Goal: Transaction & Acquisition: Purchase product/service

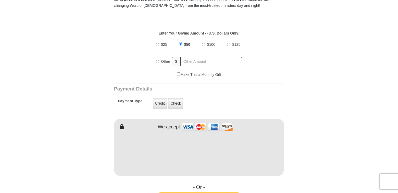
scroll to position [206, 0]
radio input "true"
click at [204, 57] on input "text" at bounding box center [211, 61] width 61 height 9
type input "32.00"
click at [156, 99] on label "Credit" at bounding box center [160, 103] width 14 height 11
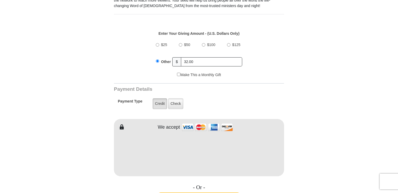
click at [0, 0] on input "Credit" at bounding box center [0, 0] width 0 height 0
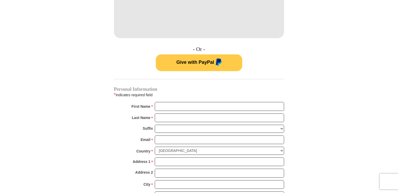
scroll to position [337, 0]
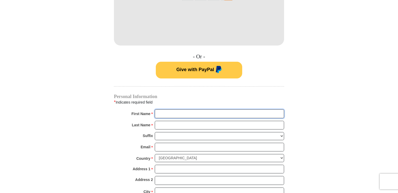
click at [249, 109] on input "First Name *" at bounding box center [219, 113] width 129 height 9
type input "[PERSON_NAME]"
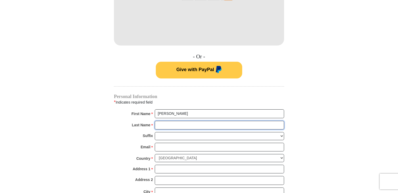
type input "[PERSON_NAME]"
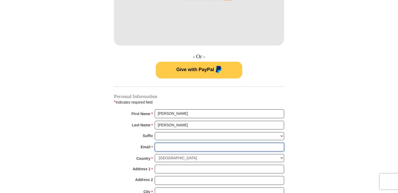
type input "[EMAIL_ADDRESS][DOMAIN_NAME]"
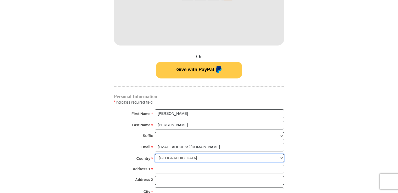
select select "CA"
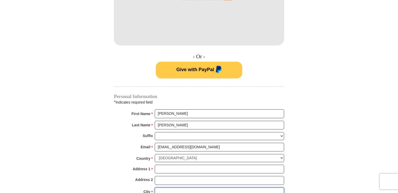
type input "Wingham"
type input "N0G 2W0"
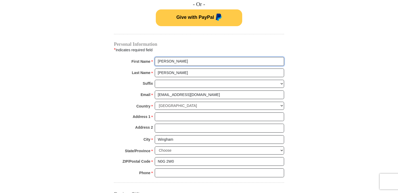
scroll to position [389, 0]
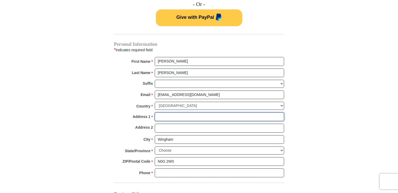
click at [183, 112] on input "Address 1 *" at bounding box center [219, 116] width 129 height 9
type input "[STREET_ADDRESS][PERSON_NAME]"
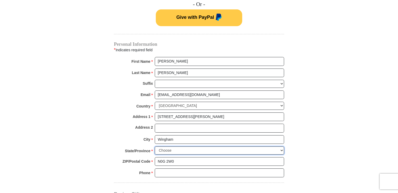
select select "ON"
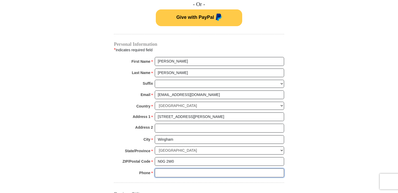
type input "2266220972"
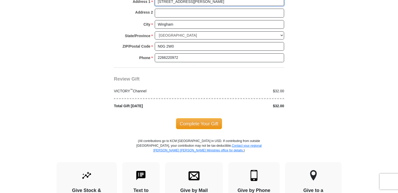
scroll to position [468, 0]
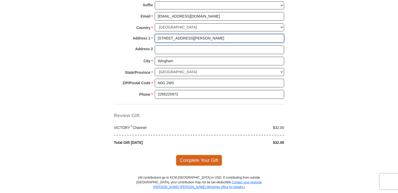
type input "[STREET_ADDRESS][PERSON_NAME]"
click at [196, 155] on span "Complete Your Gift" at bounding box center [199, 160] width 46 height 11
